Goal: Task Accomplishment & Management: Use online tool/utility

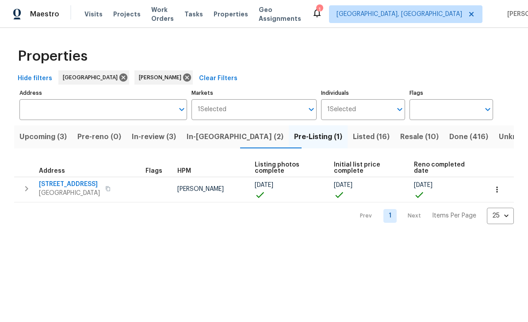
click at [224, 146] on button "In-reno (2)" at bounding box center [234, 136] width 107 height 23
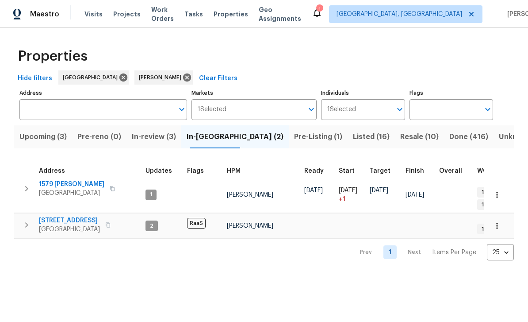
click at [161, 133] on span "In-review (3)" at bounding box center [154, 136] width 44 height 12
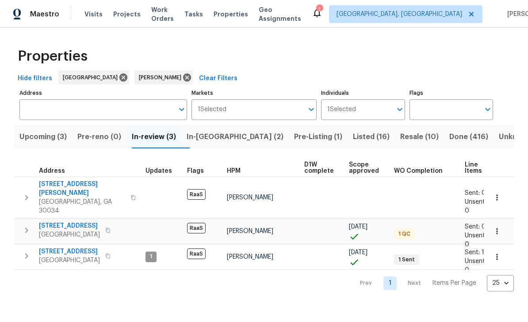
click at [59, 221] on span "250 Maple St" at bounding box center [69, 225] width 61 height 9
click at [62, 113] on input "Address" at bounding box center [96, 109] width 154 height 21
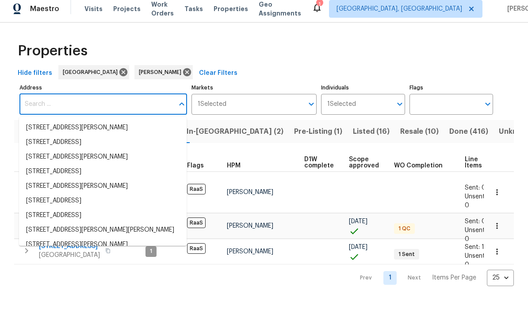
click at [93, 10] on span "Visits" at bounding box center [93, 14] width 18 height 9
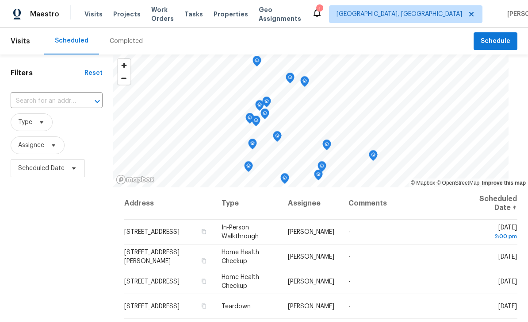
click at [47, 103] on input "text" at bounding box center [44, 101] width 67 height 14
type input "1438 ellio"
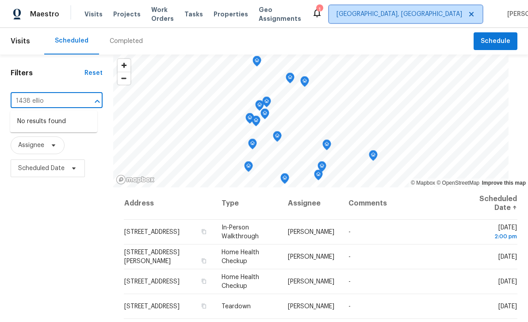
click at [420, 12] on span "[GEOGRAPHIC_DATA], [GEOGRAPHIC_DATA]" at bounding box center [400, 14] width 126 height 9
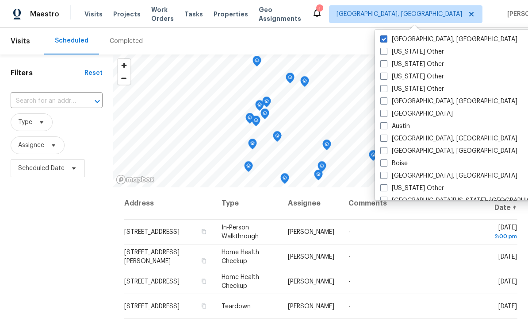
click at [387, 111] on label "Atlanta" at bounding box center [416, 113] width 73 height 9
click at [386, 111] on input "Atlanta" at bounding box center [383, 112] width 6 height 6
checkbox input "true"
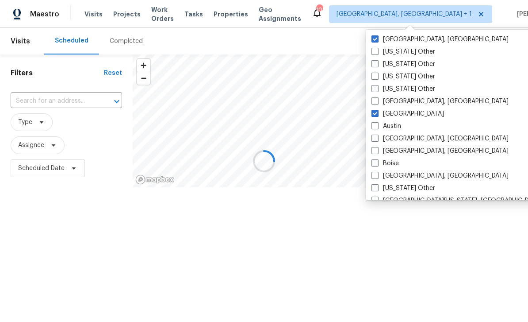
click at [389, 35] on label "[GEOGRAPHIC_DATA], [GEOGRAPHIC_DATA]" at bounding box center [439, 39] width 137 height 9
click at [377, 35] on input "[GEOGRAPHIC_DATA], [GEOGRAPHIC_DATA]" at bounding box center [374, 38] width 6 height 6
checkbox input "false"
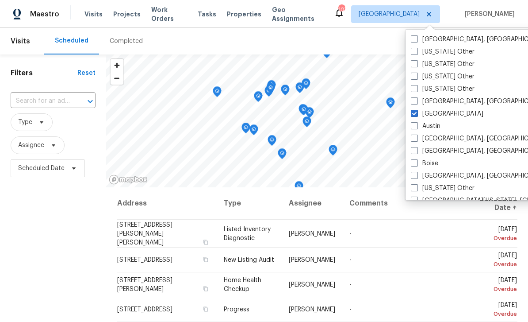
click at [39, 99] on input "text" at bounding box center [41, 101] width 60 height 14
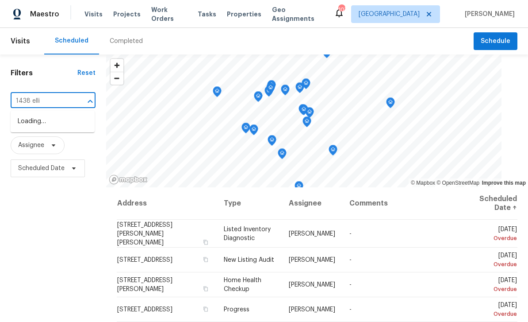
type input "1438 ellio"
click at [38, 120] on li "1438 Elliotts Ln, Auburn, GA 30011" at bounding box center [53, 126] width 84 height 24
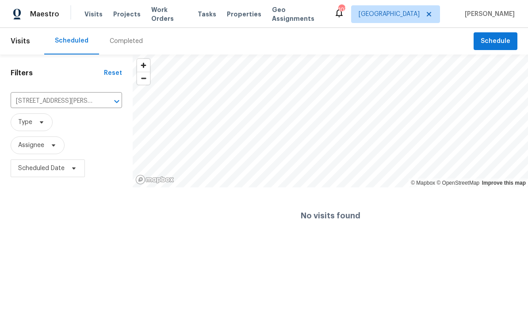
click at [123, 39] on div "Completed" at bounding box center [126, 41] width 33 height 9
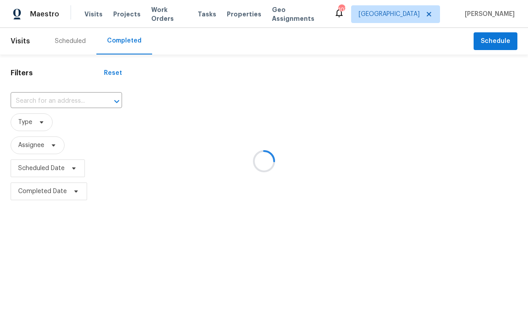
click at [51, 101] on div at bounding box center [264, 161] width 528 height 322
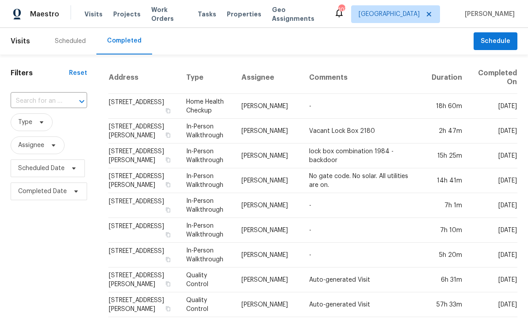
click at [37, 105] on input "text" at bounding box center [37, 101] width 52 height 14
type input "1438 ellio"
click at [35, 122] on li "1438 Elliotts Ln, Auburn, GA 30011" at bounding box center [48, 126] width 75 height 24
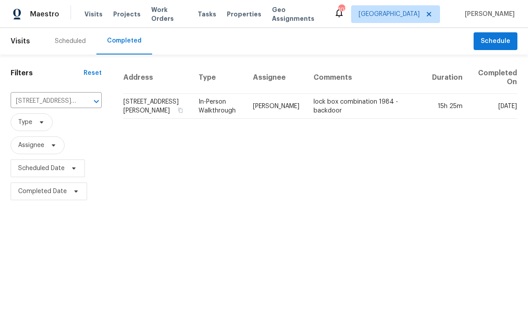
click at [291, 106] on td "Michael Durham" at bounding box center [276, 106] width 61 height 25
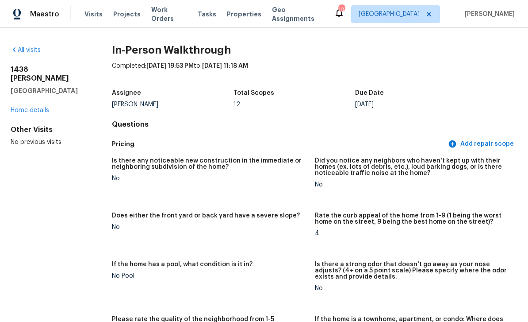
click at [31, 107] on link "Home details" at bounding box center [30, 110] width 38 height 6
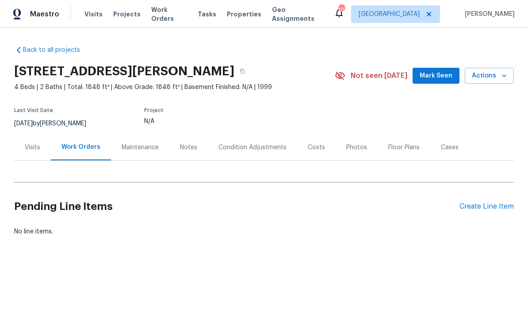
click at [266, 149] on div "Condition Adjustments" at bounding box center [252, 147] width 68 height 9
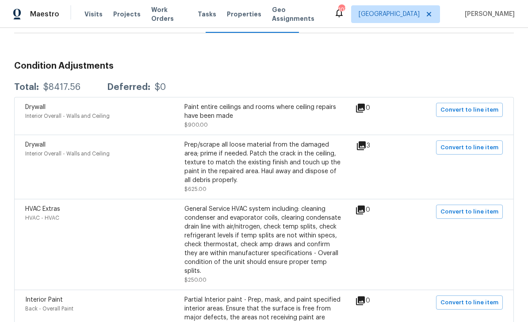
scroll to position [130, 0]
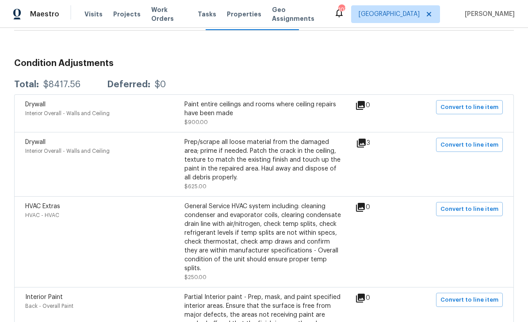
click at [364, 144] on icon at bounding box center [361, 143] width 11 height 11
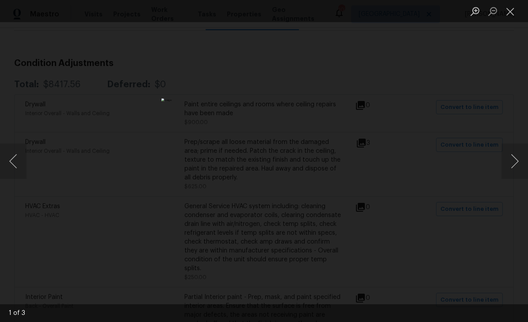
click at [515, 162] on button "Next image" at bounding box center [515, 160] width 27 height 35
click at [514, 161] on button "Next image" at bounding box center [515, 160] width 27 height 35
click at [516, 165] on button "Next image" at bounding box center [515, 160] width 27 height 35
click at [508, 14] on button "Close lightbox" at bounding box center [511, 11] width 18 height 15
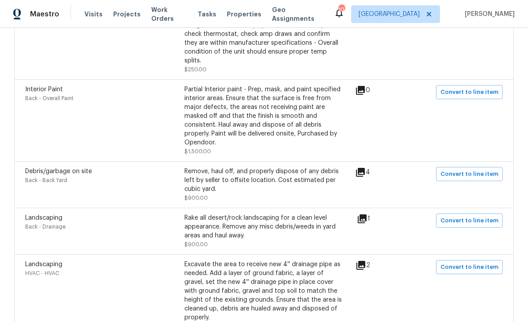
scroll to position [339, 0]
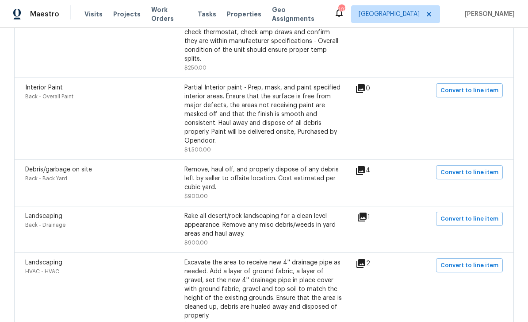
click at [365, 166] on icon at bounding box center [360, 170] width 9 height 9
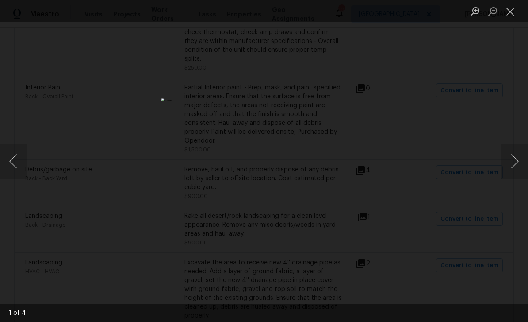
click at [518, 161] on button "Next image" at bounding box center [515, 160] width 27 height 35
click at [516, 165] on button "Next image" at bounding box center [515, 160] width 27 height 35
click at [517, 162] on button "Next image" at bounding box center [515, 160] width 27 height 35
click at [517, 163] on button "Next image" at bounding box center [515, 160] width 27 height 35
click at [517, 165] on button "Next image" at bounding box center [515, 160] width 27 height 35
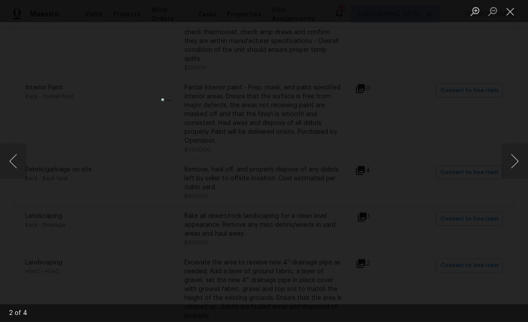
click at [506, 12] on button "Close lightbox" at bounding box center [511, 11] width 18 height 15
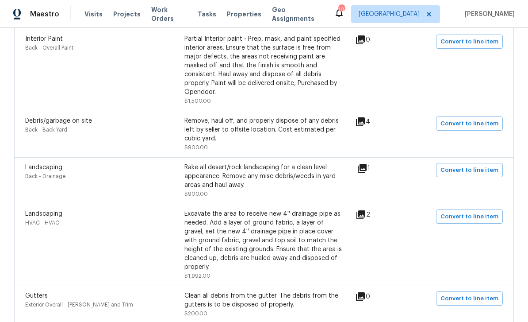
scroll to position [388, 0]
click at [367, 164] on icon at bounding box center [362, 167] width 9 height 9
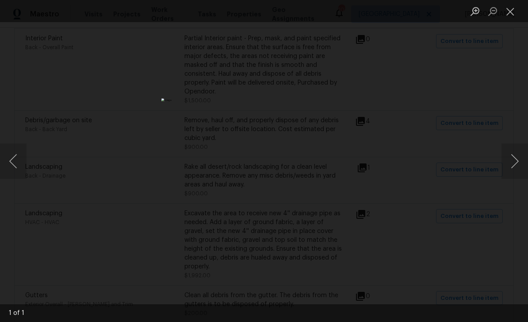
click at [510, 12] on button "Close lightbox" at bounding box center [511, 11] width 18 height 15
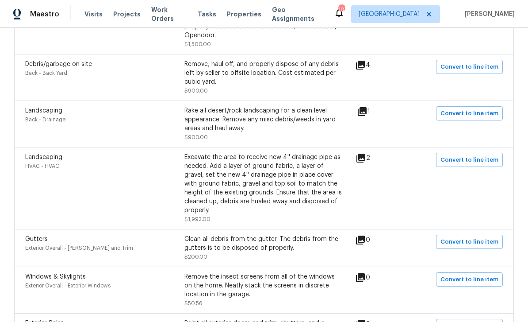
scroll to position [452, 0]
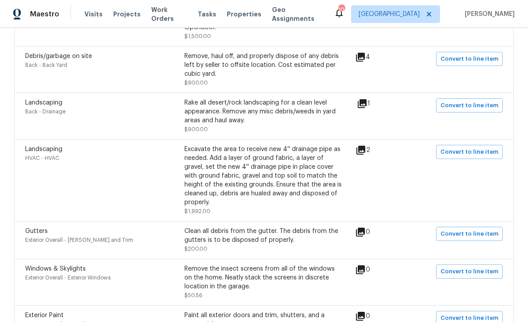
click at [365, 146] on icon at bounding box center [360, 150] width 9 height 9
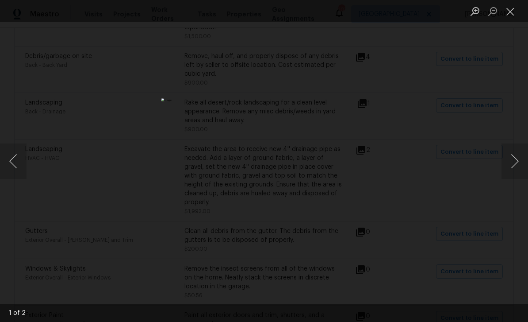
click at [518, 161] on button "Next image" at bounding box center [515, 160] width 27 height 35
click at [515, 166] on button "Next image" at bounding box center [515, 160] width 27 height 35
click at [516, 166] on button "Next image" at bounding box center [515, 160] width 27 height 35
click at [507, 11] on button "Close lightbox" at bounding box center [511, 11] width 18 height 15
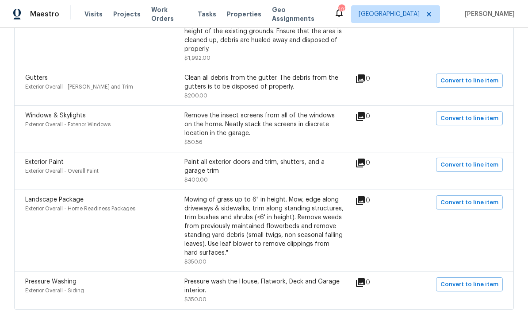
scroll to position [28, 0]
click at [303, 157] on div "Paint all exterior doors and trim, shutters, and a garage trim" at bounding box center [263, 166] width 159 height 18
click at [313, 157] on div "Paint all exterior doors and trim, shutters, and a garage trim" at bounding box center [263, 166] width 159 height 18
click at [365, 158] on icon at bounding box center [360, 162] width 9 height 9
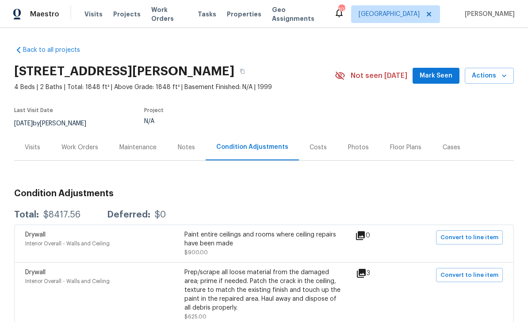
scroll to position [0, 0]
click at [37, 143] on div "Visits" at bounding box center [32, 147] width 15 height 9
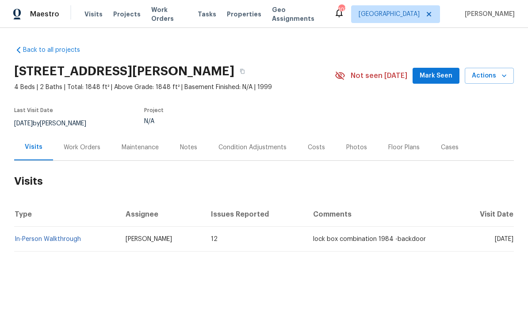
click at [62, 240] on link "In-Person Walkthrough" at bounding box center [48, 239] width 66 height 6
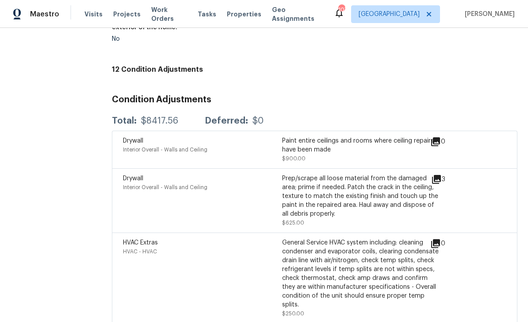
scroll to position [2604, 0]
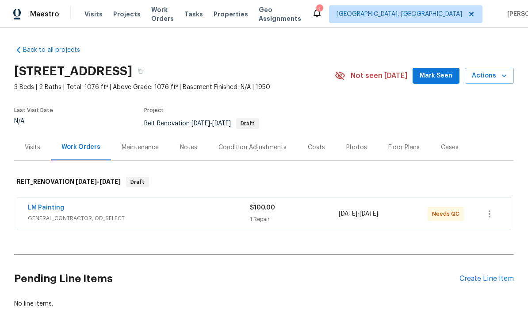
click at [125, 216] on span "GENERAL_CONTRACTOR, OD_SELECT" at bounding box center [139, 218] width 222 height 9
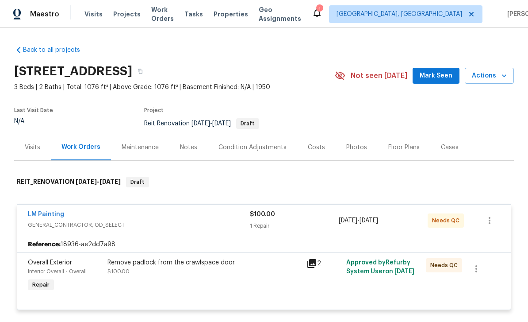
click at [225, 273] on div "Remove padlock from the crawlspace door. $100.00" at bounding box center [204, 267] width 194 height 18
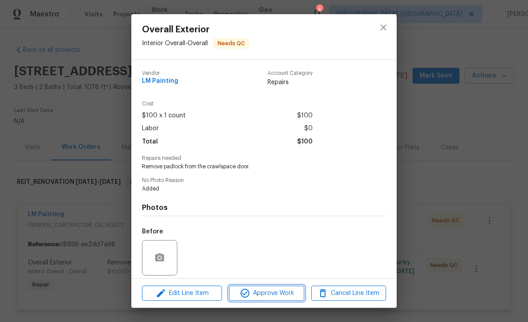
click at [285, 297] on span "Approve Work" at bounding box center [266, 292] width 69 height 11
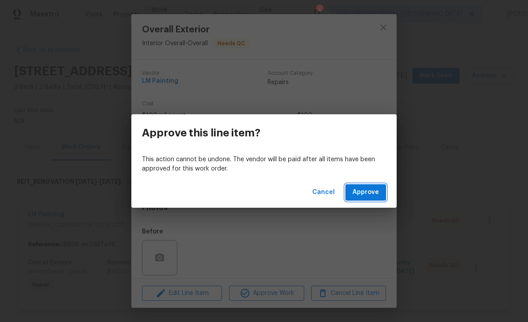
click at [368, 194] on span "Approve" at bounding box center [365, 192] width 27 height 11
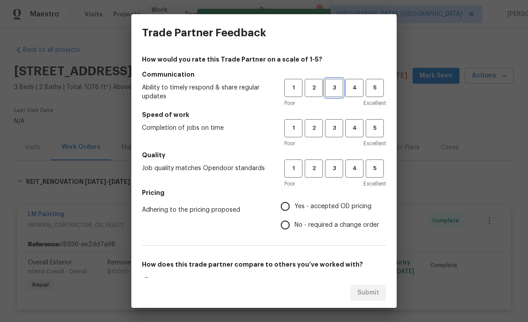
click at [339, 86] on span "3" at bounding box center [334, 88] width 16 height 10
click at [343, 126] on button "3" at bounding box center [334, 128] width 18 height 18
click at [340, 169] on span "3" at bounding box center [334, 168] width 16 height 10
click at [288, 207] on input "Yes - accepted OD pricing" at bounding box center [285, 206] width 19 height 19
radio input "true"
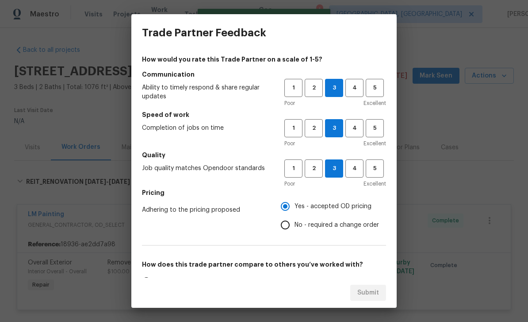
scroll to position [29, 0]
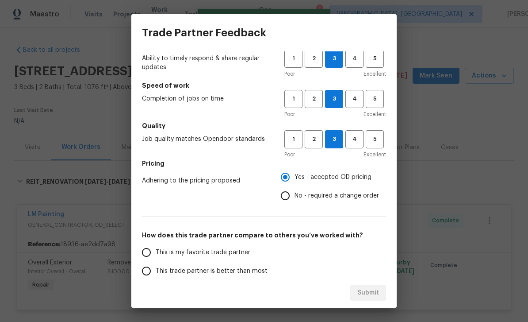
click at [144, 261] on input "This trade partner is better than most" at bounding box center [146, 270] width 19 height 19
radio input "false"
click at [147, 258] on input "This is my favorite trade partner" at bounding box center [146, 252] width 19 height 19
click at [360, 137] on span "4" at bounding box center [354, 139] width 16 height 10
radio input "true"
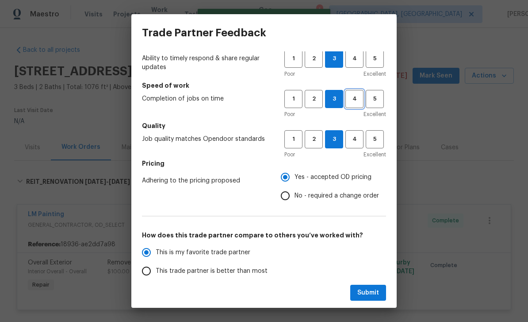
click at [354, 101] on span "4" at bounding box center [354, 99] width 16 height 10
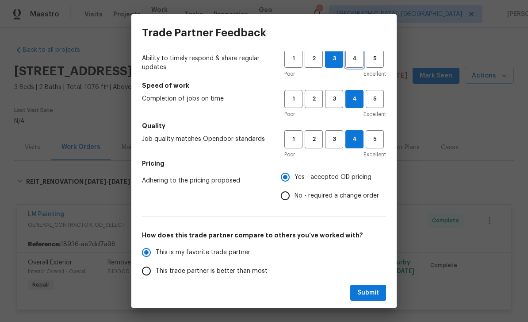
click at [353, 61] on span "4" at bounding box center [354, 59] width 16 height 10
click at [379, 292] on button "Submit" at bounding box center [368, 292] width 36 height 16
radio input "false"
